Goal: Check status

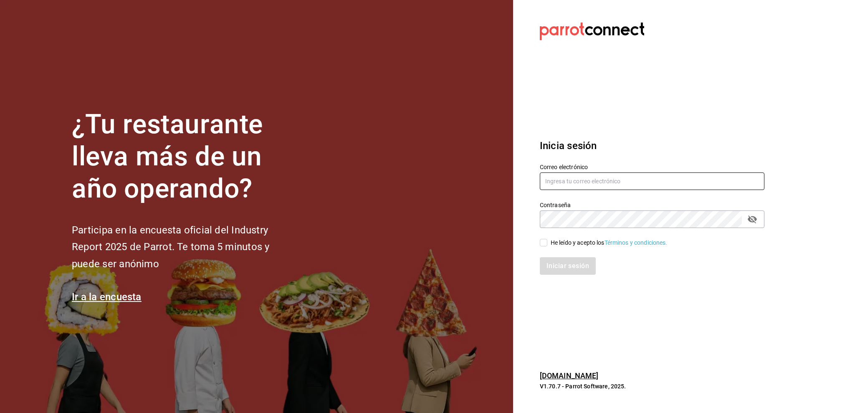
click at [611, 181] on input "text" at bounding box center [652, 181] width 225 height 18
type input "[PERSON_NAME][EMAIL_ADDRESS][DOMAIN_NAME]"
click at [547, 244] on input "He leído y acepto los Términos y condiciones." at bounding box center [544, 243] width 8 height 8
checkbox input "true"
click at [554, 260] on button "Iniciar sesión" at bounding box center [568, 266] width 57 height 18
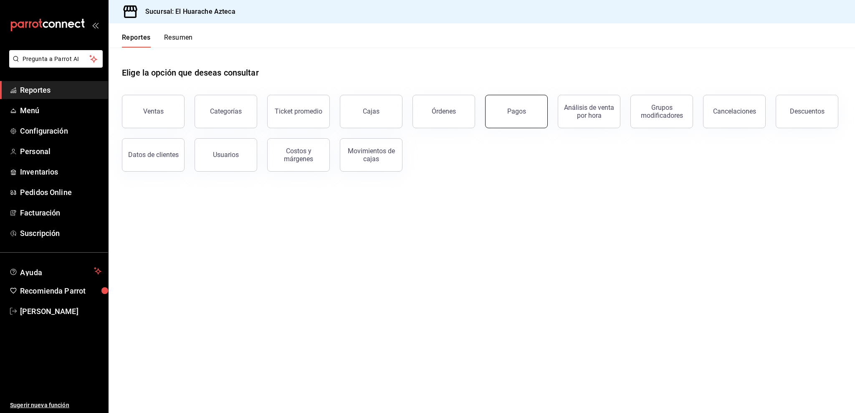
click at [545, 114] on div "Pagos" at bounding box center [511, 106] width 73 height 43
click at [614, 236] on main "Elige la opción que deseas consultar Ventas Categorías Ticket promedio Cajas Ór…" at bounding box center [482, 230] width 747 height 365
drag, startPoint x: 516, startPoint y: 106, endPoint x: 514, endPoint y: 110, distance: 4.8
click at [516, 105] on button "Pagos" at bounding box center [516, 111] width 63 height 33
